Goal: Transaction & Acquisition: Purchase product/service

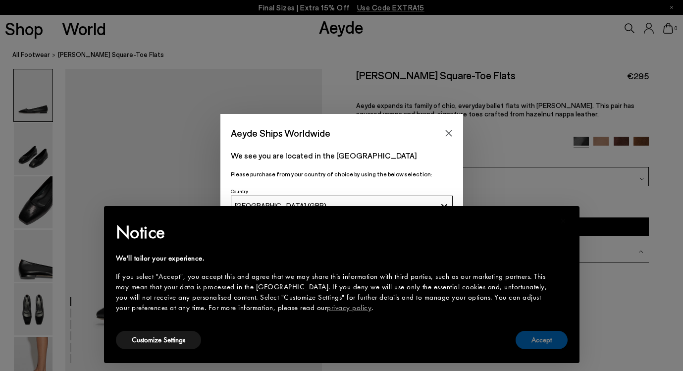
click at [525, 340] on button "Accept" at bounding box center [542, 340] width 52 height 18
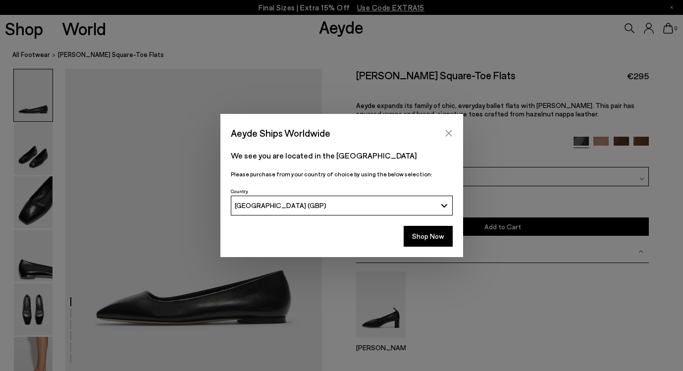
click at [455, 130] on button "Close" at bounding box center [449, 133] width 15 height 15
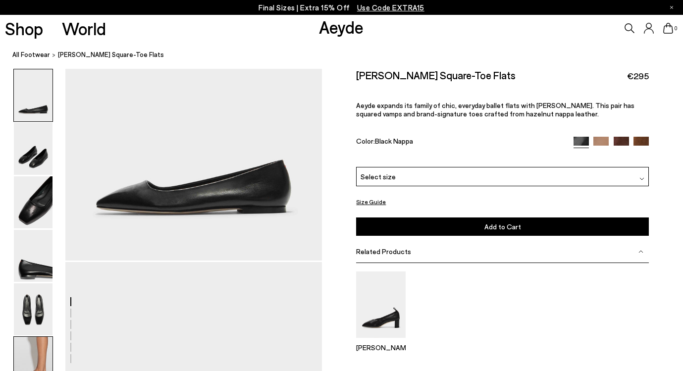
click at [41, 337] on img at bounding box center [33, 363] width 39 height 52
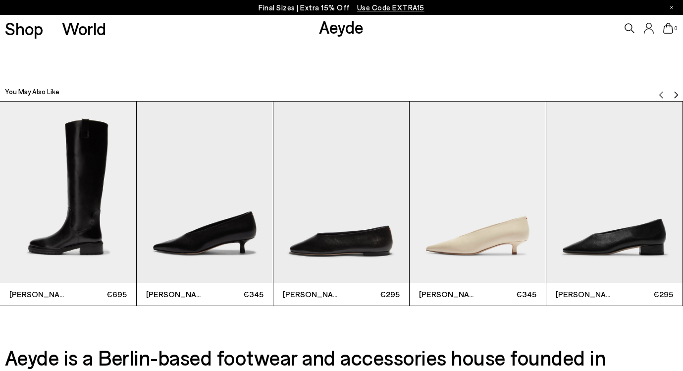
scroll to position [2074, 0]
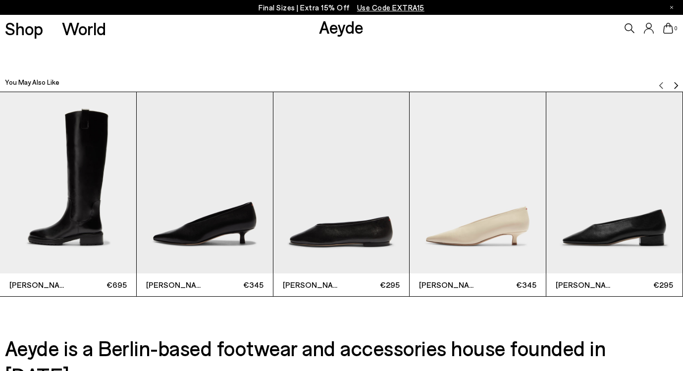
click at [372, 221] on img "3 / 6" at bounding box center [342, 182] width 136 height 181
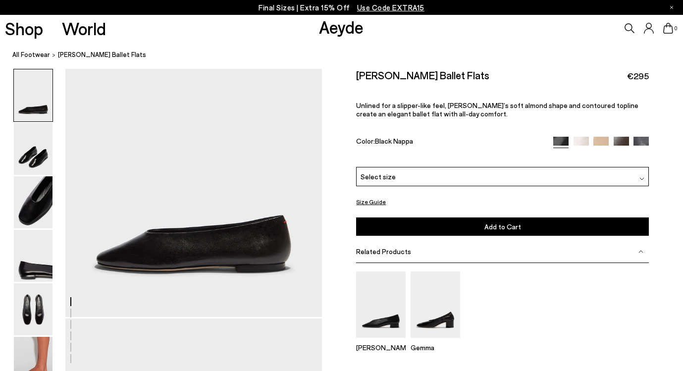
scroll to position [63, 0]
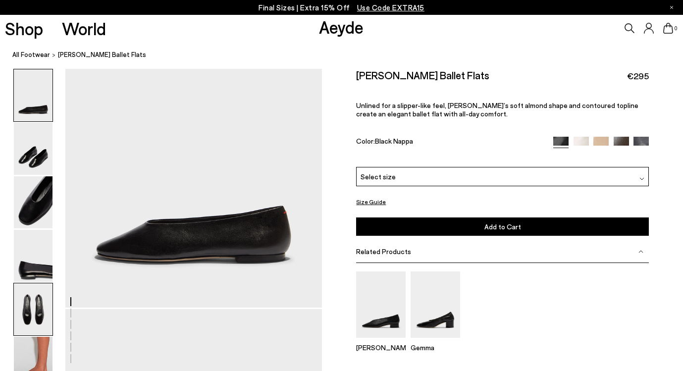
click at [35, 308] on img at bounding box center [33, 309] width 39 height 52
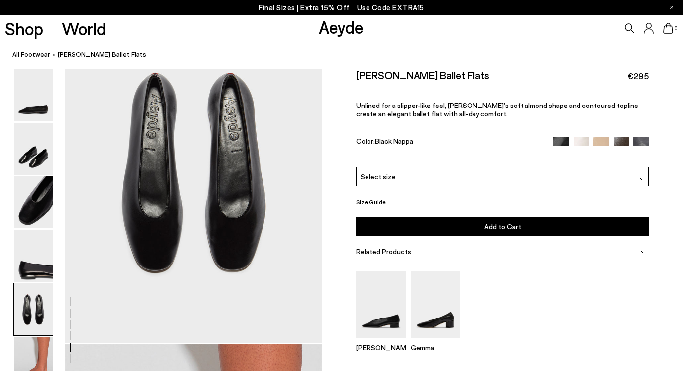
scroll to position [1407, 0]
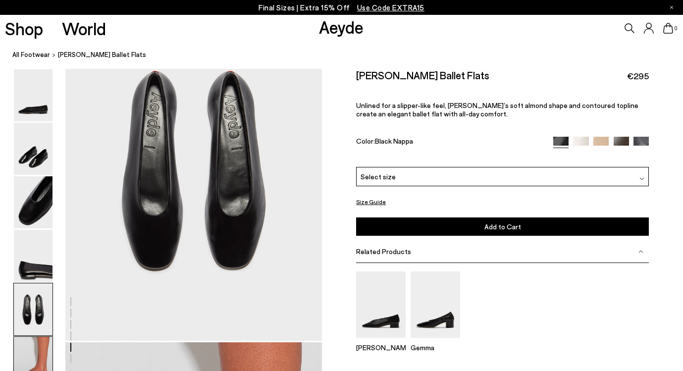
click at [30, 348] on img at bounding box center [33, 363] width 39 height 52
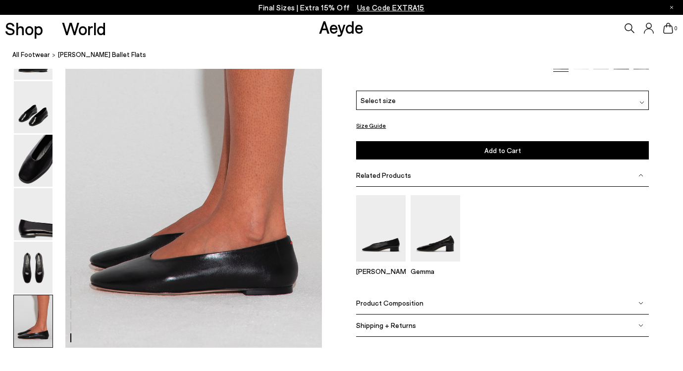
scroll to position [1749, 0]
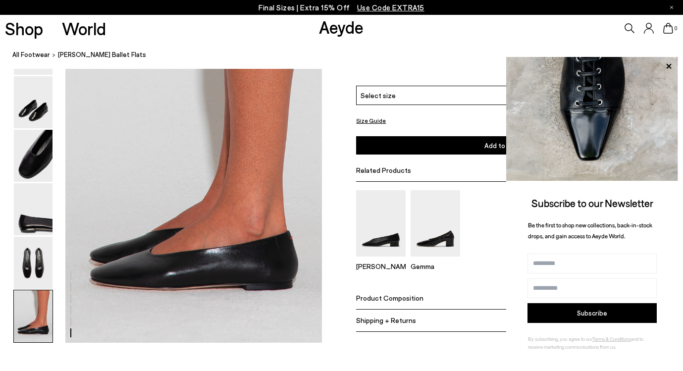
click at [317, 5] on p "Final Sizes | Extra 15% Off Use Code EXTRA15" at bounding box center [342, 7] width 166 height 12
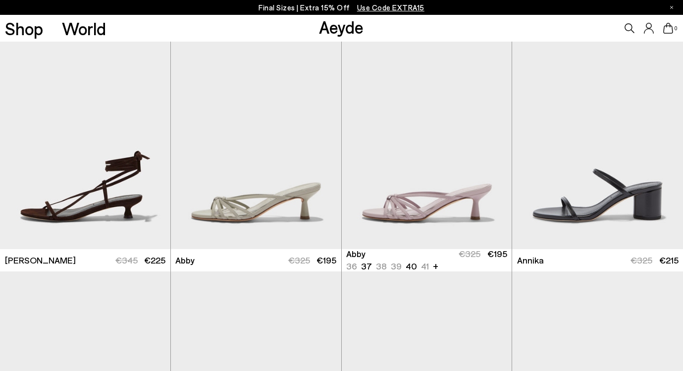
scroll to position [559, 0]
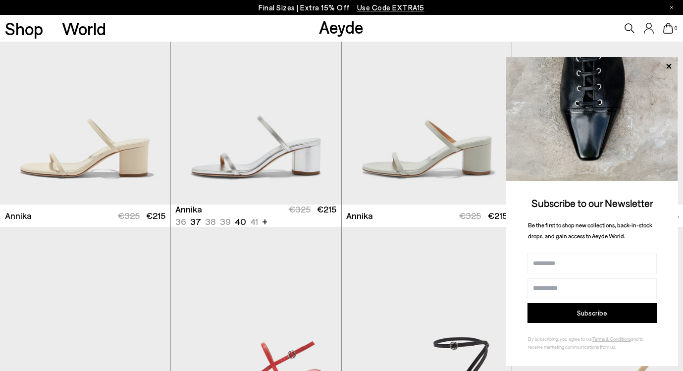
scroll to position [758, 0]
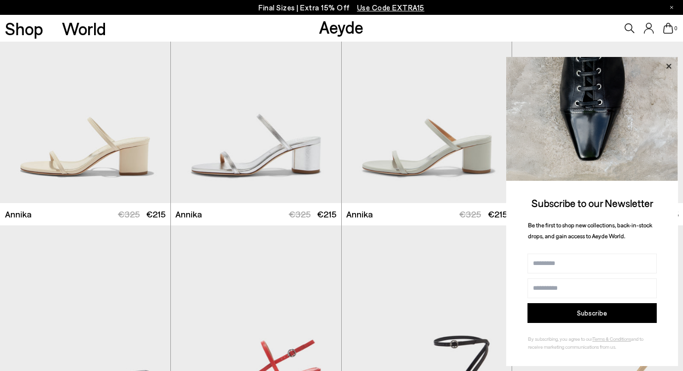
click at [667, 68] on icon at bounding box center [669, 65] width 5 height 5
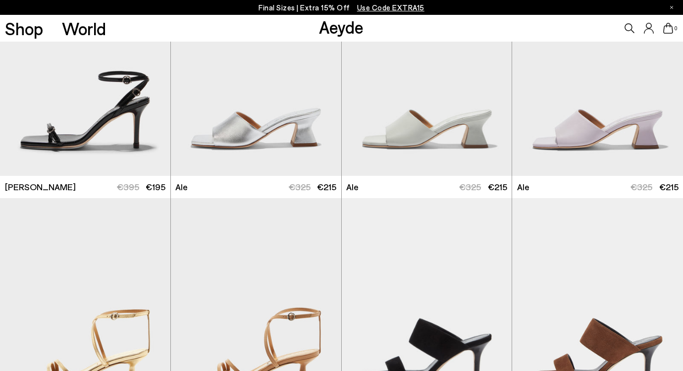
scroll to position [2234, 0]
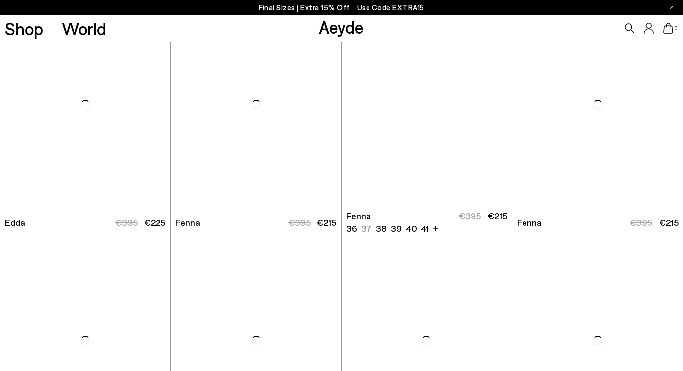
scroll to position [3351, 0]
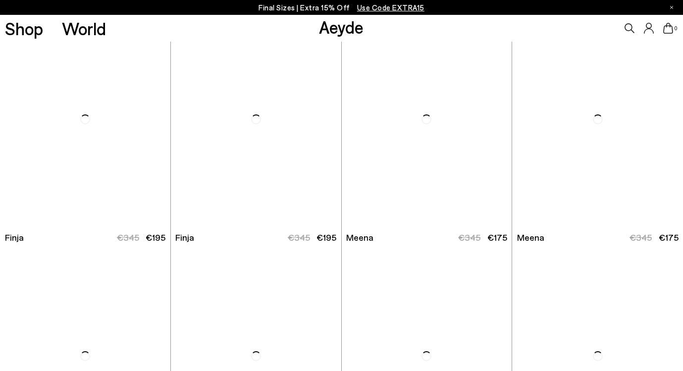
scroll to position [4756, 0]
